Goal: Navigation & Orientation: Find specific page/section

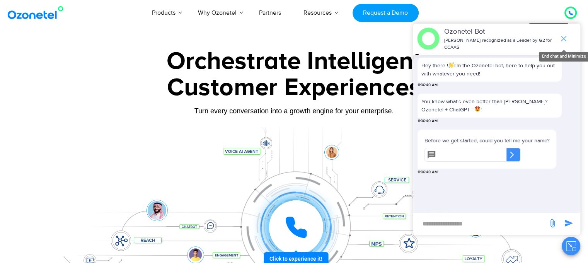
click at [566, 39] on icon "end chat or minimize" at bounding box center [563, 38] width 9 height 9
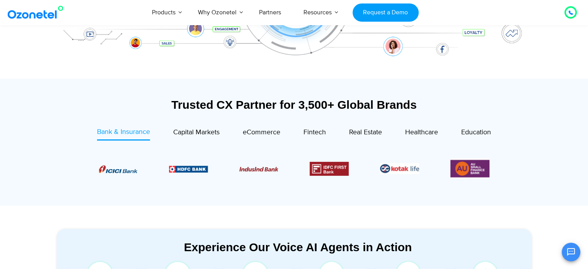
scroll to position [217, 0]
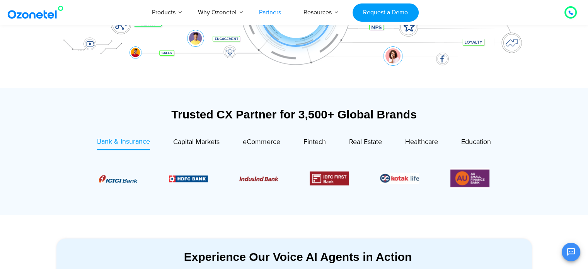
click at [271, 14] on link "Partners" at bounding box center [270, 13] width 44 height 26
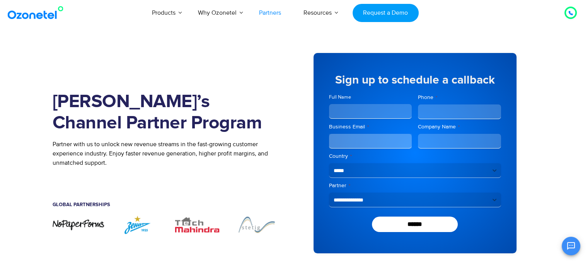
scroll to position [94, 0]
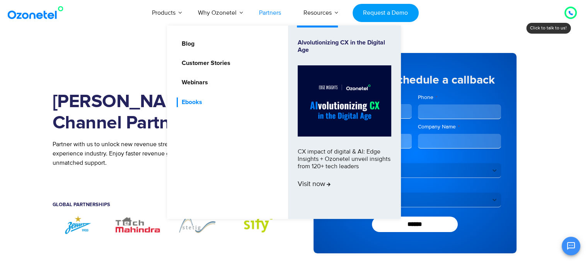
click at [194, 104] on link "Ebooks" at bounding box center [190, 102] width 27 height 10
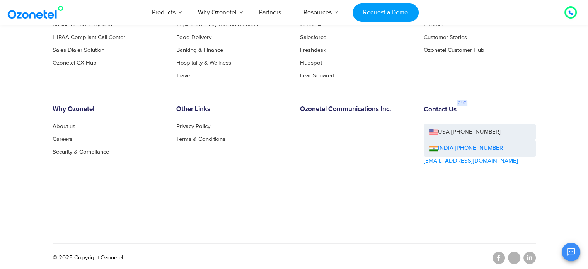
scroll to position [598, 0]
